Goal: Information Seeking & Learning: Learn about a topic

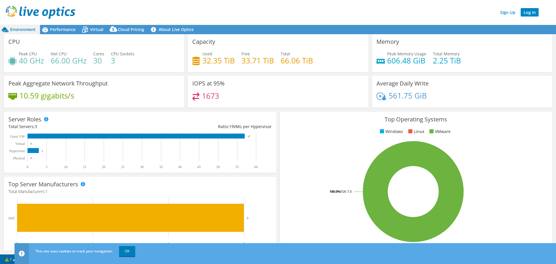
click at [534, 13] on link "Log In" at bounding box center [530, 12] width 18 height 8
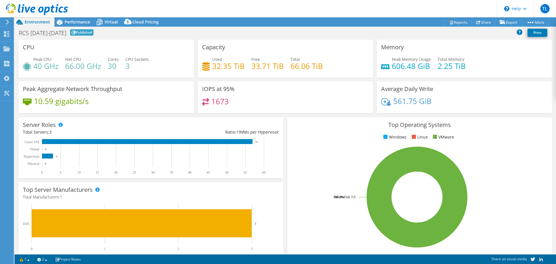
select select "USD"
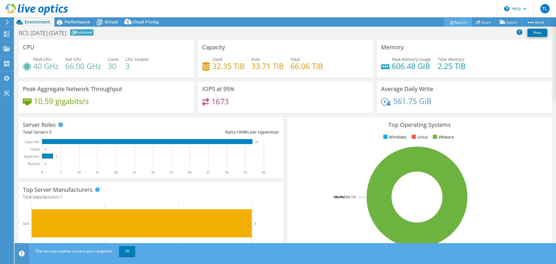
click at [453, 22] on link "Reports" at bounding box center [458, 22] width 28 height 9
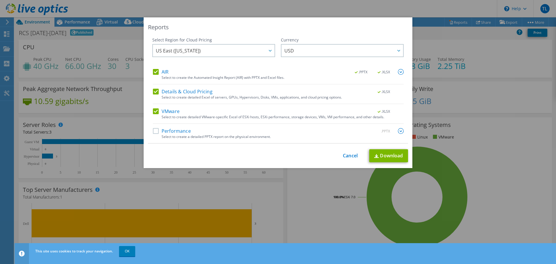
click at [153, 131] on label "Performance" at bounding box center [172, 131] width 38 height 6
click at [0, 0] on input "Performance" at bounding box center [0, 0] width 0 height 0
click at [379, 157] on link "Download" at bounding box center [388, 155] width 39 height 13
click at [129, 250] on div "Reports Select Region for Cloud Pricing Asia Pacific (Hong Kong) Asia Pacific (…" at bounding box center [278, 132] width 556 height 264
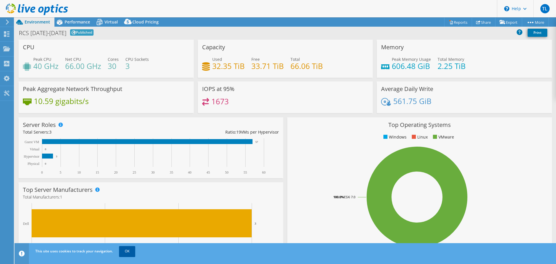
click at [129, 250] on link "OK" at bounding box center [127, 251] width 16 height 10
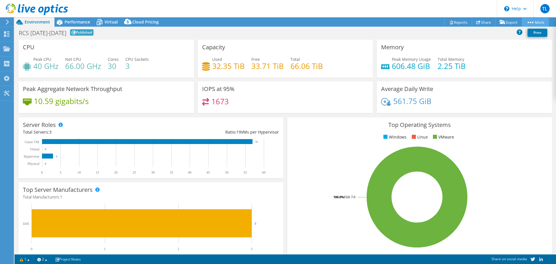
click at [528, 22] on circle at bounding box center [528, 22] width 1 height 1
click at [533, 22] on link "More" at bounding box center [535, 22] width 27 height 9
click at [540, 21] on link "More" at bounding box center [535, 22] width 27 height 9
click at [477, 21] on link "Share" at bounding box center [484, 22] width 24 height 9
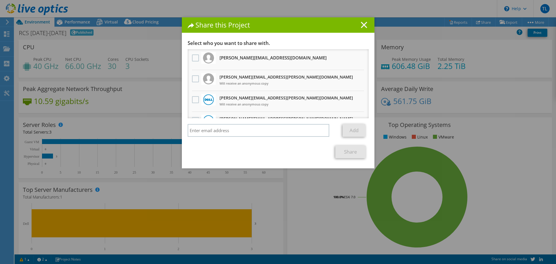
click at [362, 24] on line at bounding box center [364, 25] width 6 height 6
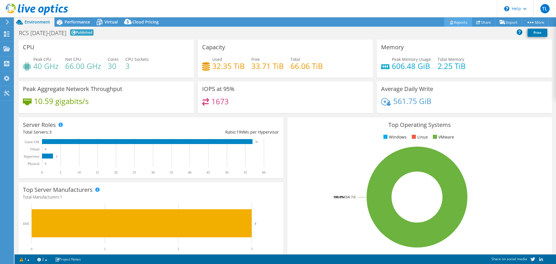
click at [456, 21] on link "Reports" at bounding box center [458, 22] width 28 height 9
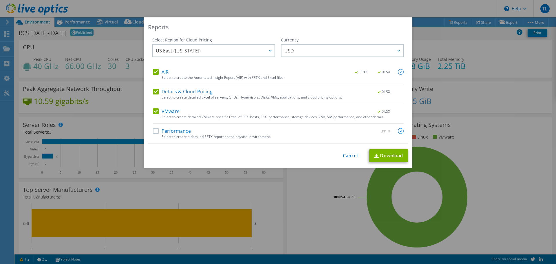
click at [332, 7] on div "Reports Select Region for Cloud Pricing Asia Pacific (Hong Kong) Asia Pacific (…" at bounding box center [278, 132] width 556 height 264
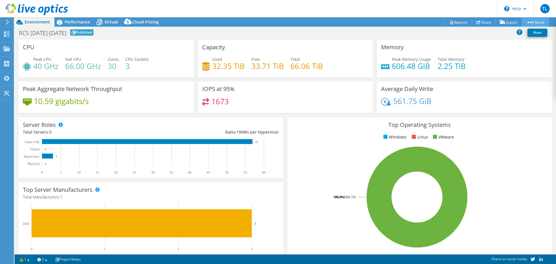
click at [539, 22] on link "More" at bounding box center [535, 22] width 27 height 9
click at [529, 23] on link "More" at bounding box center [535, 22] width 27 height 9
click at [71, 22] on span "Performance" at bounding box center [77, 22] width 25 height 6
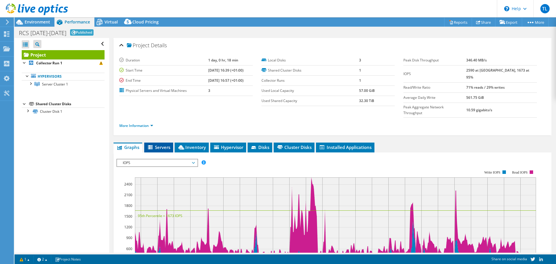
click at [156, 144] on span "Servers" at bounding box center [158, 147] width 23 height 6
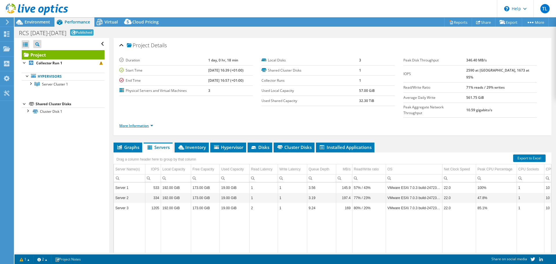
click at [146, 123] on link "More Information" at bounding box center [136, 125] width 34 height 5
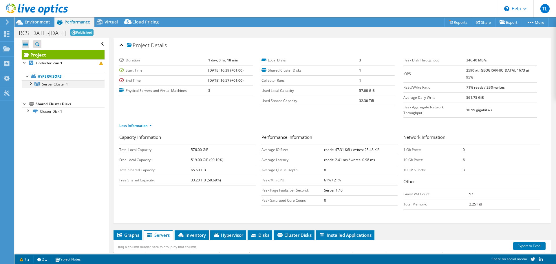
click at [31, 83] on div at bounding box center [31, 83] width 6 height 6
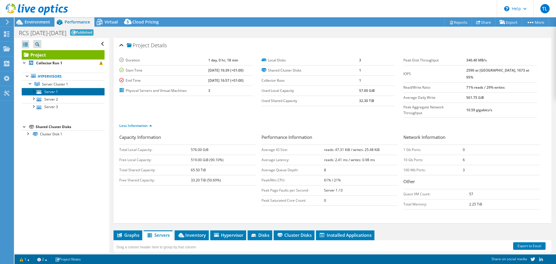
click at [47, 91] on link "Server 1" at bounding box center [63, 92] width 83 height 8
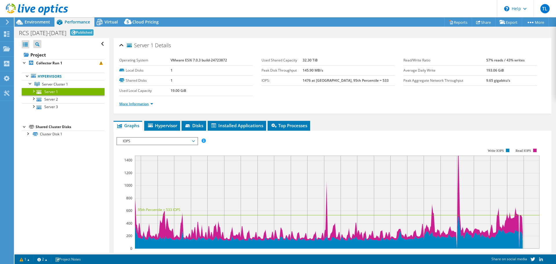
click at [139, 105] on link "More Information" at bounding box center [136, 103] width 34 height 5
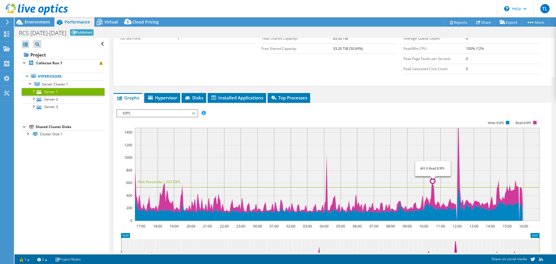
scroll to position [261, 0]
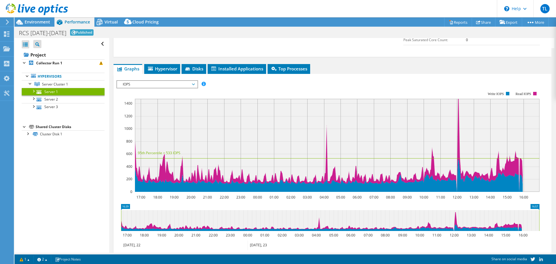
click at [192, 84] on span "IOPS" at bounding box center [157, 84] width 74 height 7
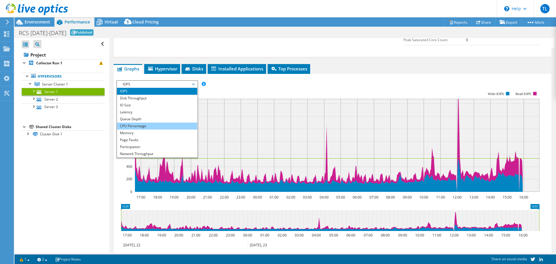
click at [157, 125] on li "CPU Percentage" at bounding box center [157, 125] width 80 height 7
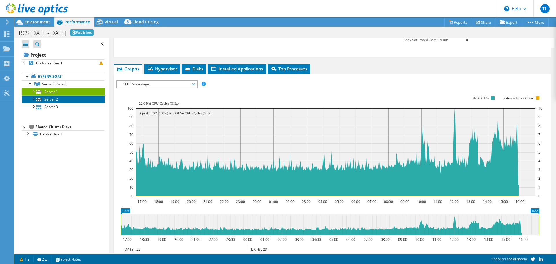
click at [53, 99] on link "Server 2" at bounding box center [63, 99] width 83 height 8
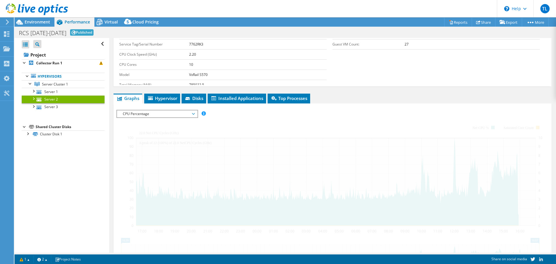
scroll to position [87, 0]
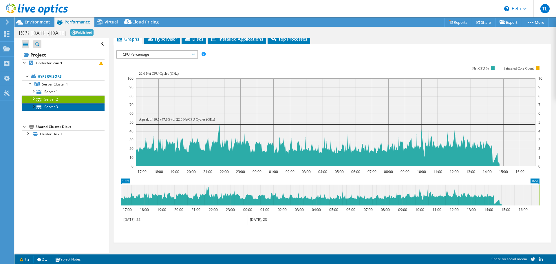
click at [49, 104] on link "Server 3" at bounding box center [63, 107] width 83 height 8
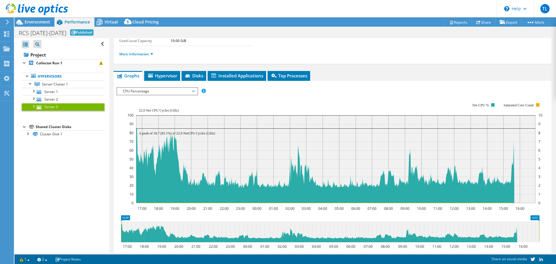
scroll to position [0, 0]
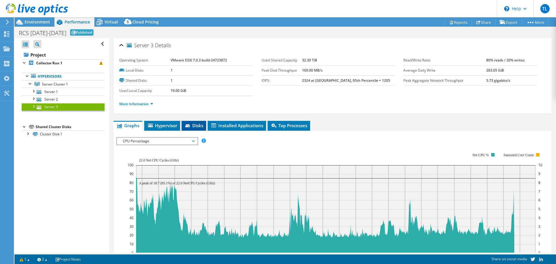
click at [191, 125] on icon at bounding box center [188, 126] width 6 height 4
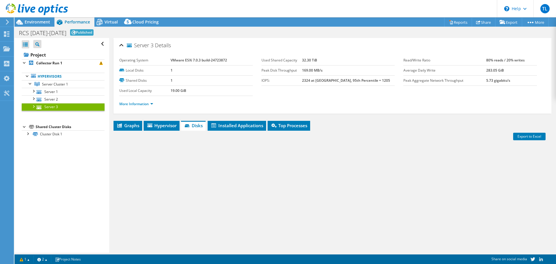
scroll to position [23, 0]
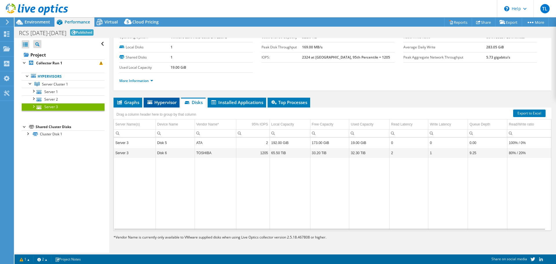
click at [164, 101] on span "Hypervisor" at bounding box center [162, 102] width 30 height 6
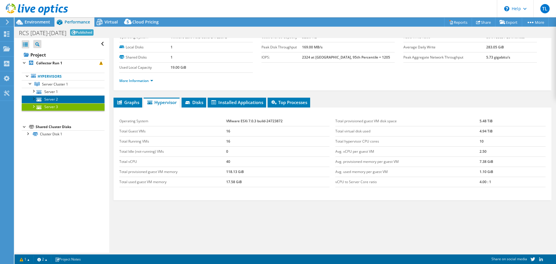
click at [48, 97] on link "Server 2" at bounding box center [63, 99] width 83 height 8
click at [55, 106] on link "Server 3" at bounding box center [63, 107] width 83 height 8
click at [47, 96] on link "Server 2" at bounding box center [63, 99] width 83 height 8
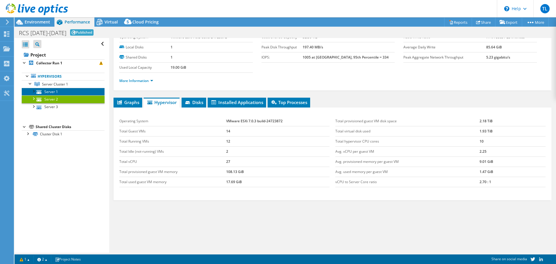
click at [54, 90] on link "Server 1" at bounding box center [63, 92] width 83 height 8
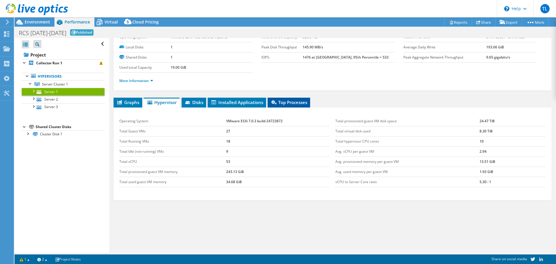
click at [292, 104] on span "Top Processes" at bounding box center [288, 102] width 37 height 6
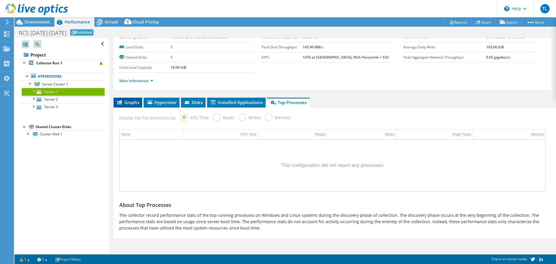
click at [119, 103] on icon at bounding box center [119, 102] width 5 height 4
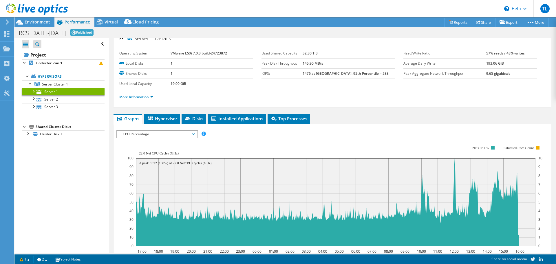
scroll to position [0, 0]
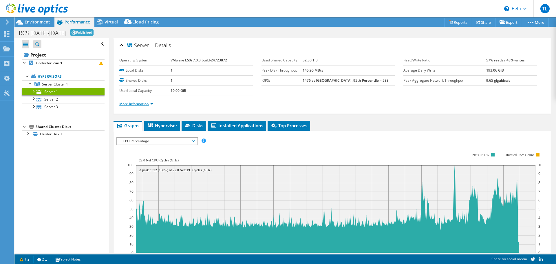
click at [137, 105] on link "More Information" at bounding box center [136, 103] width 34 height 5
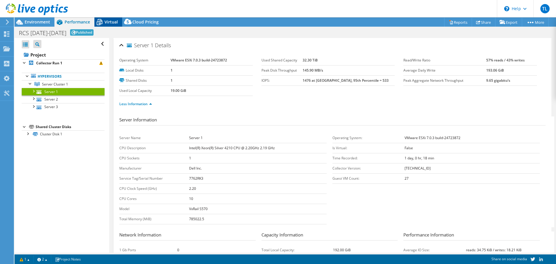
click at [107, 21] on span "Virtual" at bounding box center [111, 22] width 13 height 6
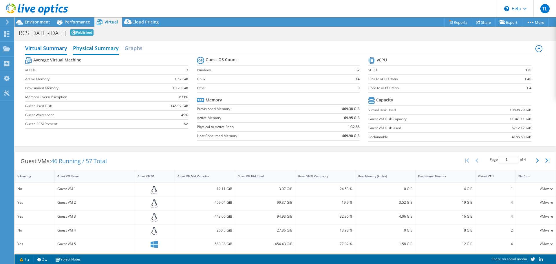
click at [93, 48] on h2 "Physical Summary" at bounding box center [96, 48] width 46 height 13
